Goal: Task Accomplishment & Management: Use online tool/utility

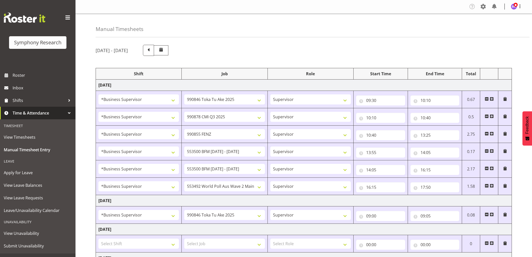
select select "1607"
select select "9426"
select select "1607"
select select "10239"
select select "1607"
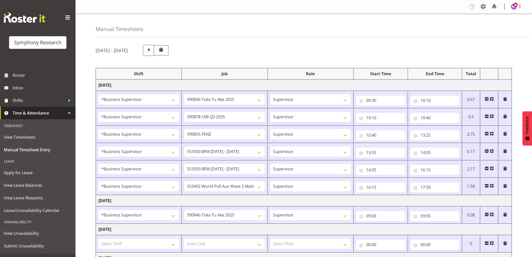
select select "9636"
select select "1607"
select select "10242"
select select "1607"
select select "10242"
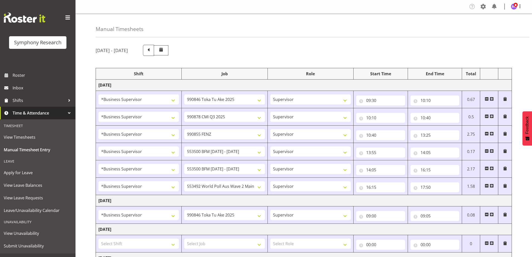
select select "1607"
select select "10499"
select select "1607"
select select "9426"
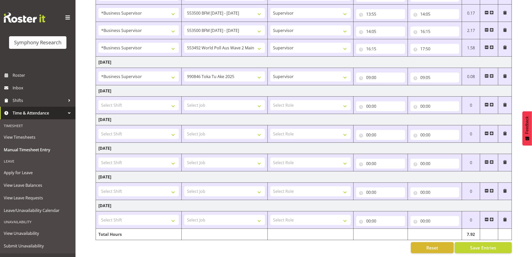
scroll to position [144, 0]
